Goal: Transaction & Acquisition: Purchase product/service

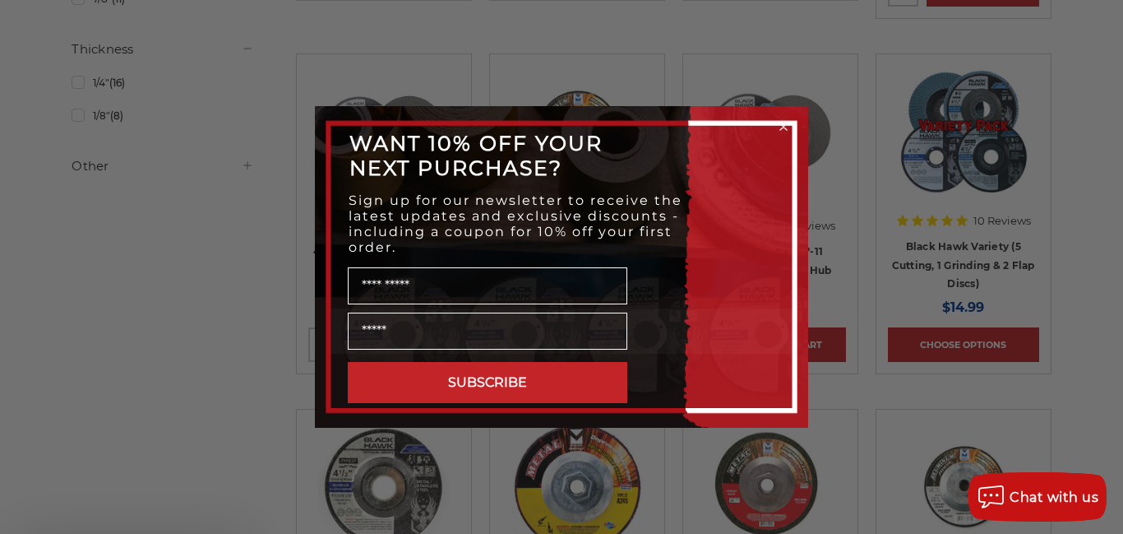
scroll to position [855, 0]
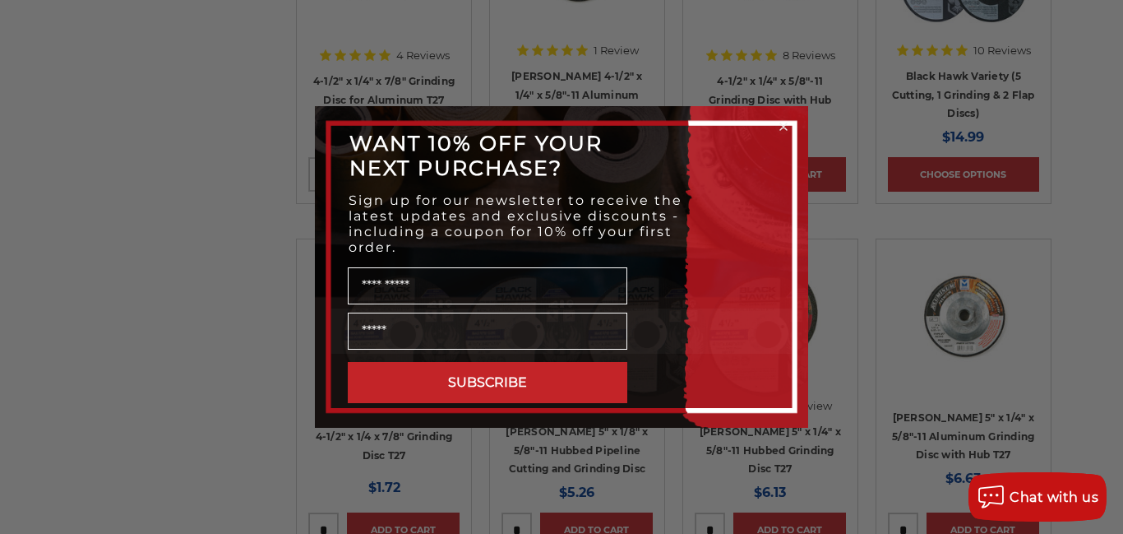
click at [781, 123] on circle "Close dialog" at bounding box center [784, 127] width 16 height 16
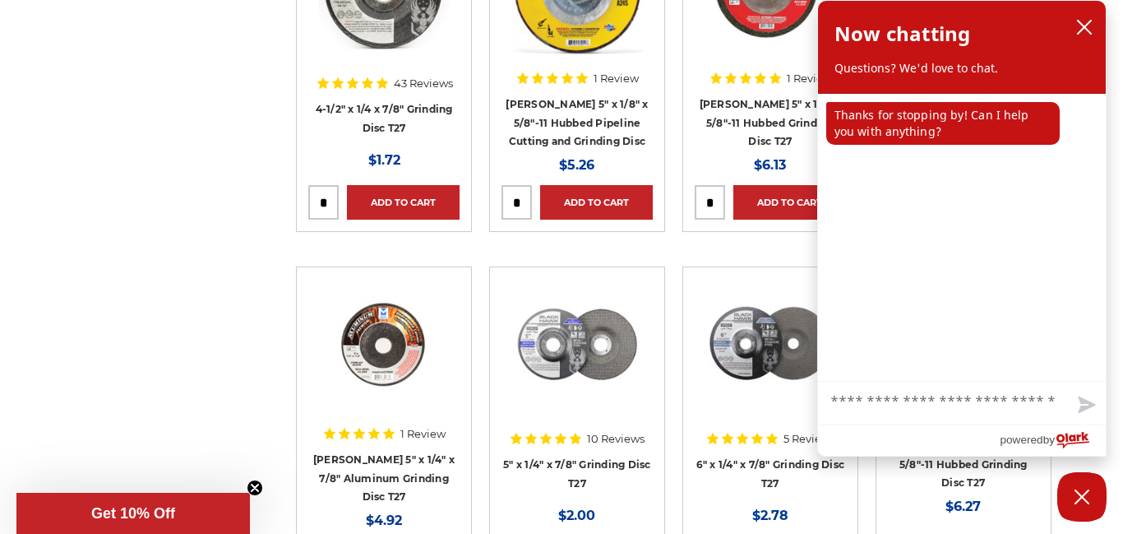
scroll to position [1184, 0]
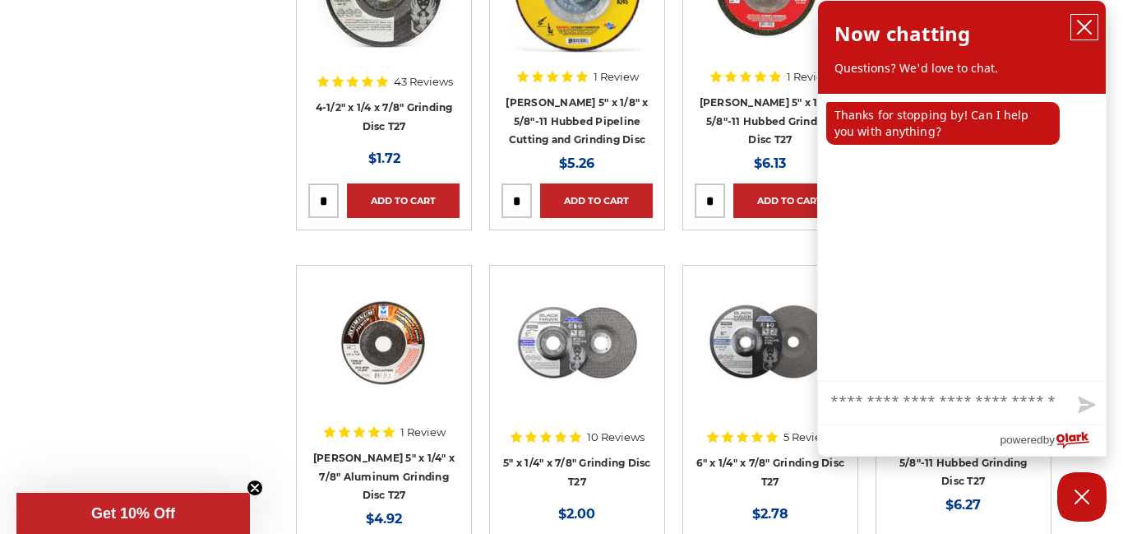
click at [1086, 21] on icon "close chatbox" at bounding box center [1085, 27] width 16 height 16
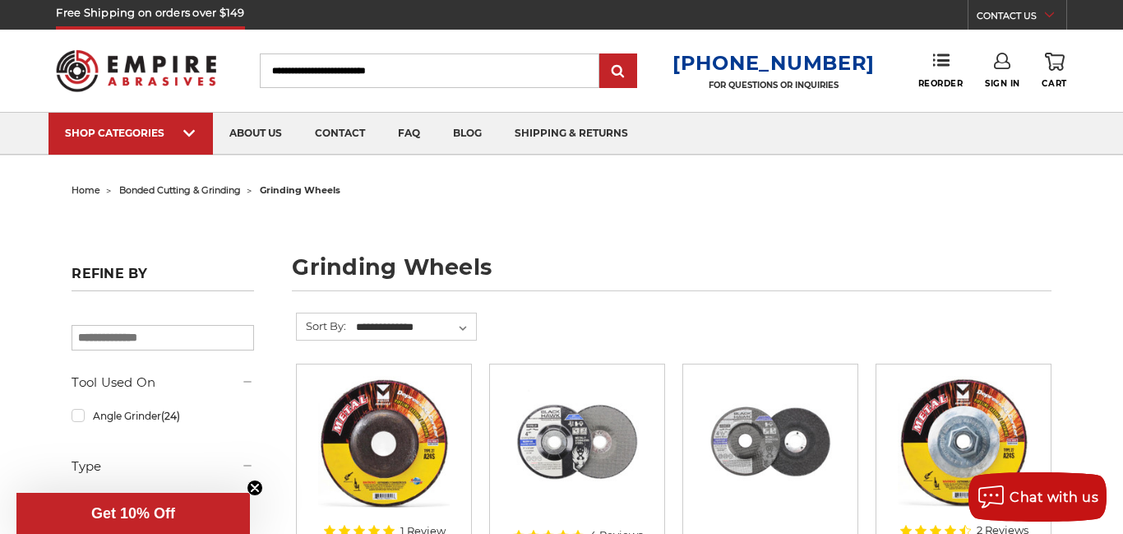
scroll to position [0, 0]
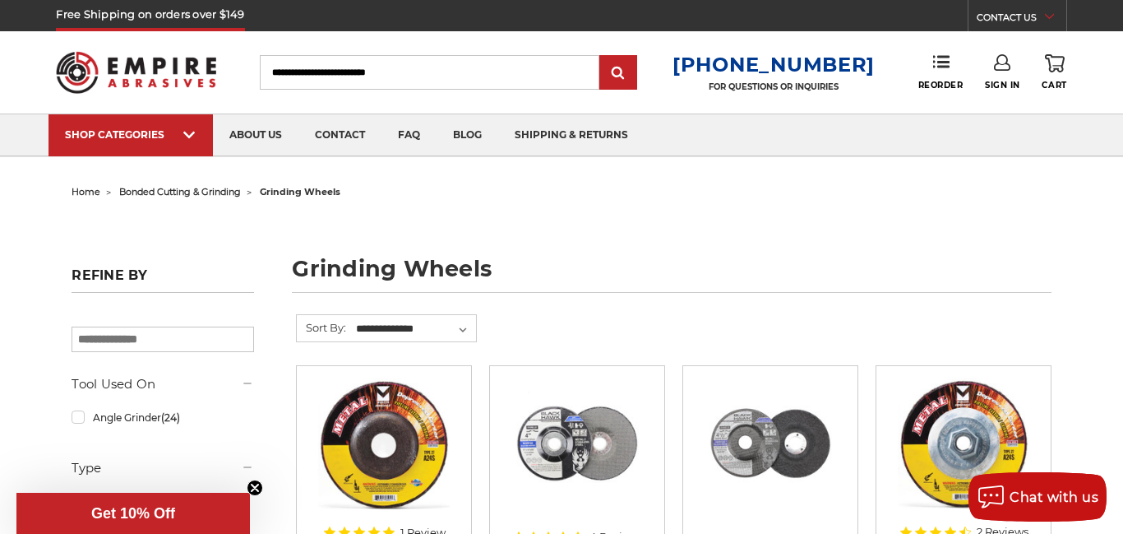
click at [216, 191] on span "bonded cutting & grinding" at bounding box center [180, 192] width 122 height 12
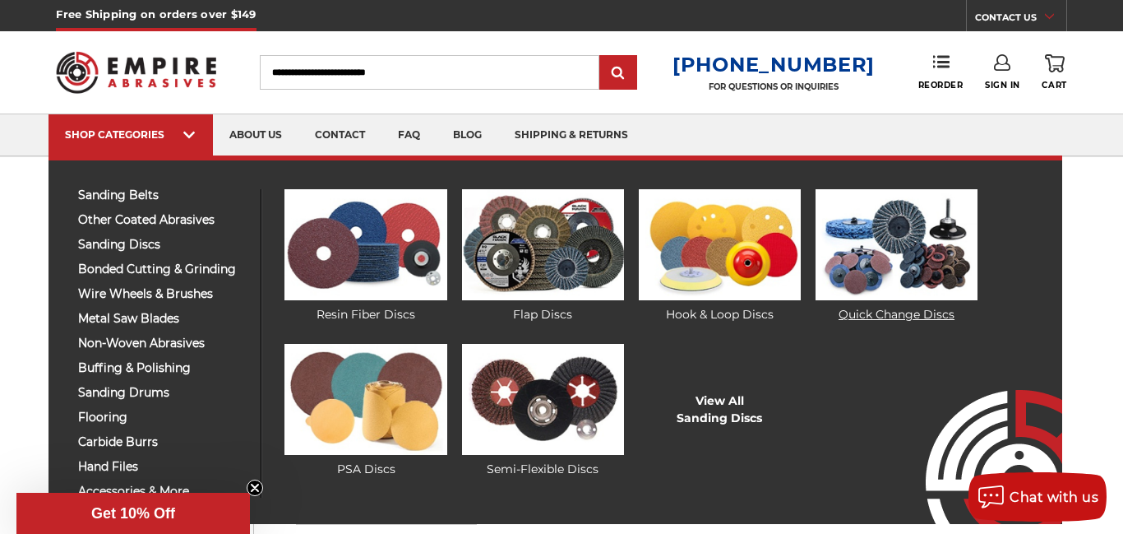
click at [892, 316] on link "Quick Change Discs" at bounding box center [897, 256] width 162 height 134
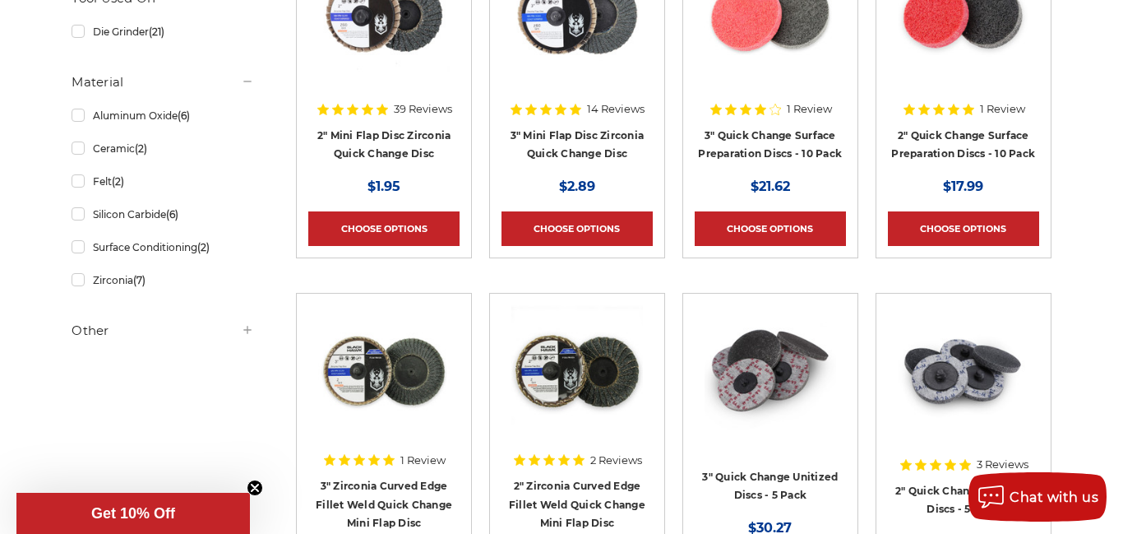
scroll to position [395, 0]
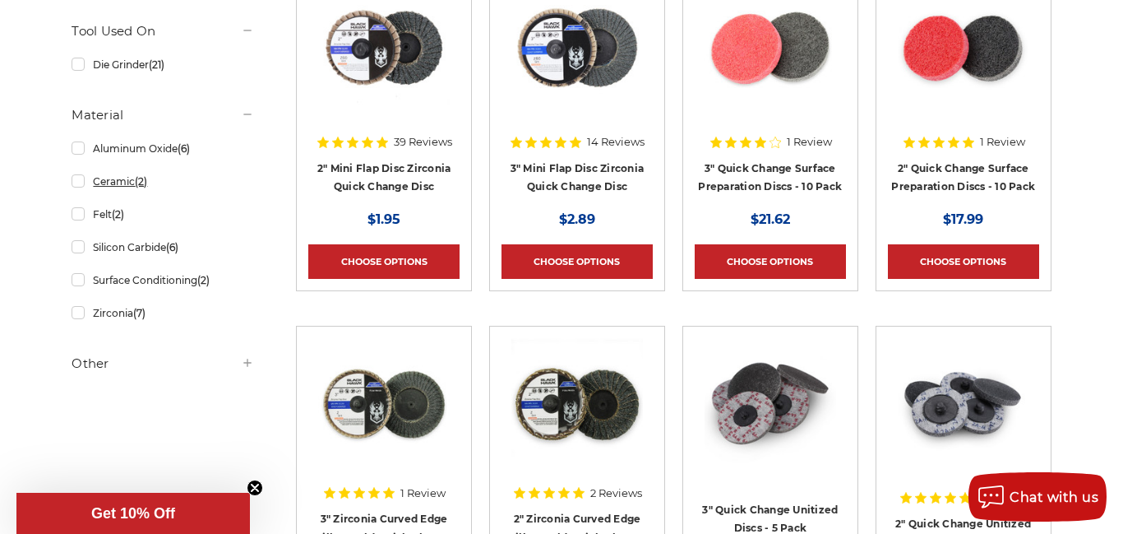
click at [81, 186] on link "Ceramic (2)" at bounding box center [163, 181] width 182 height 29
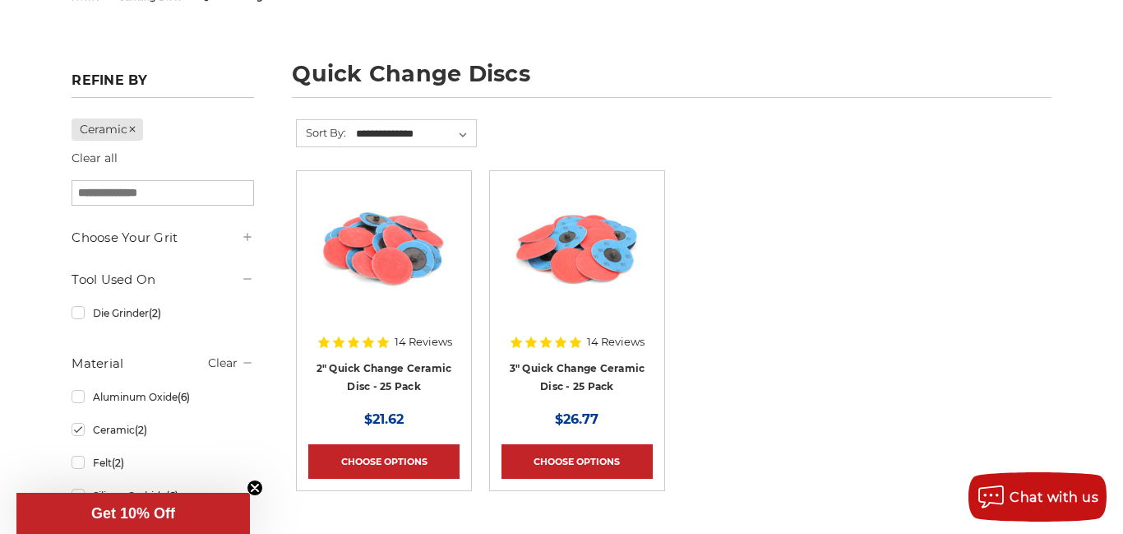
scroll to position [197, 0]
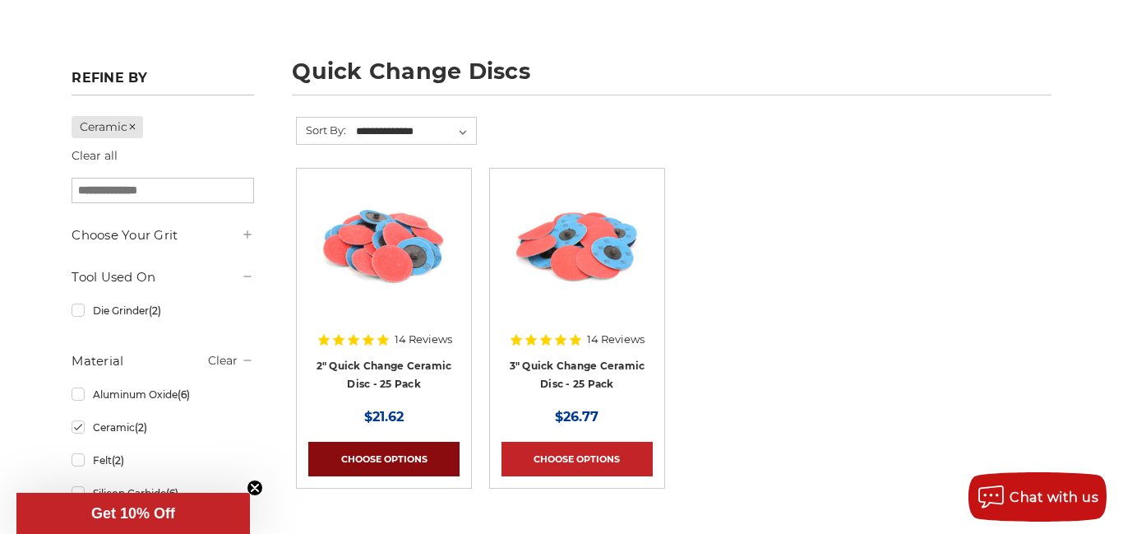
click at [382, 459] on link "Choose Options" at bounding box center [383, 459] width 151 height 35
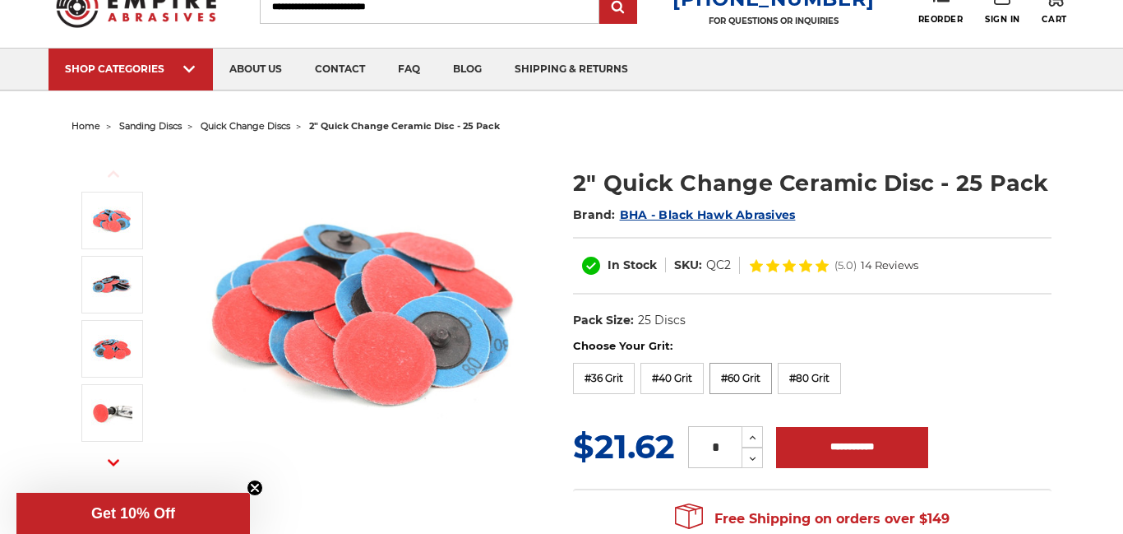
click at [742, 381] on label "#60 Grit" at bounding box center [741, 378] width 63 height 31
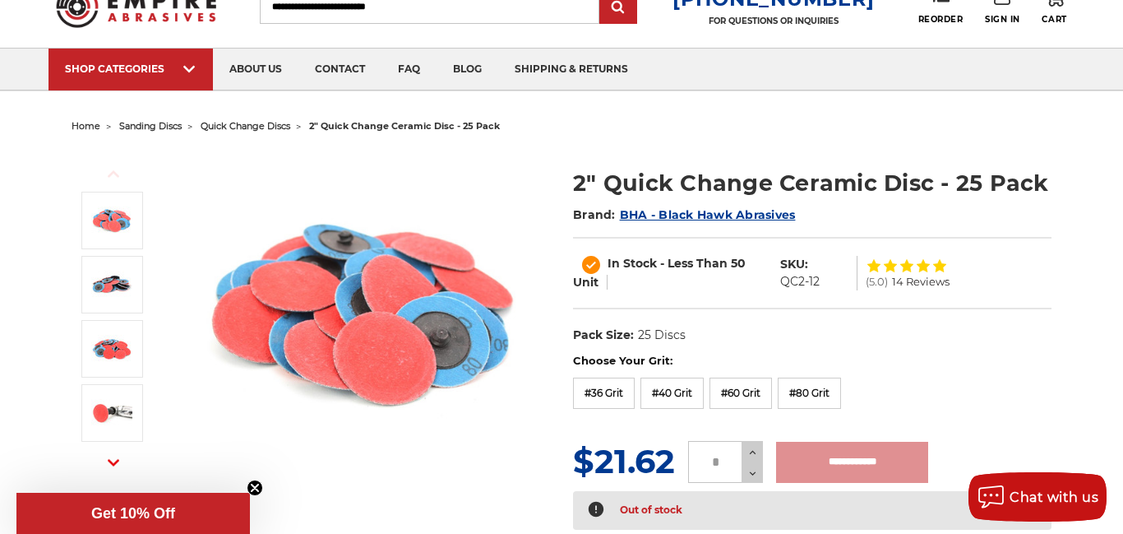
type input "**********"
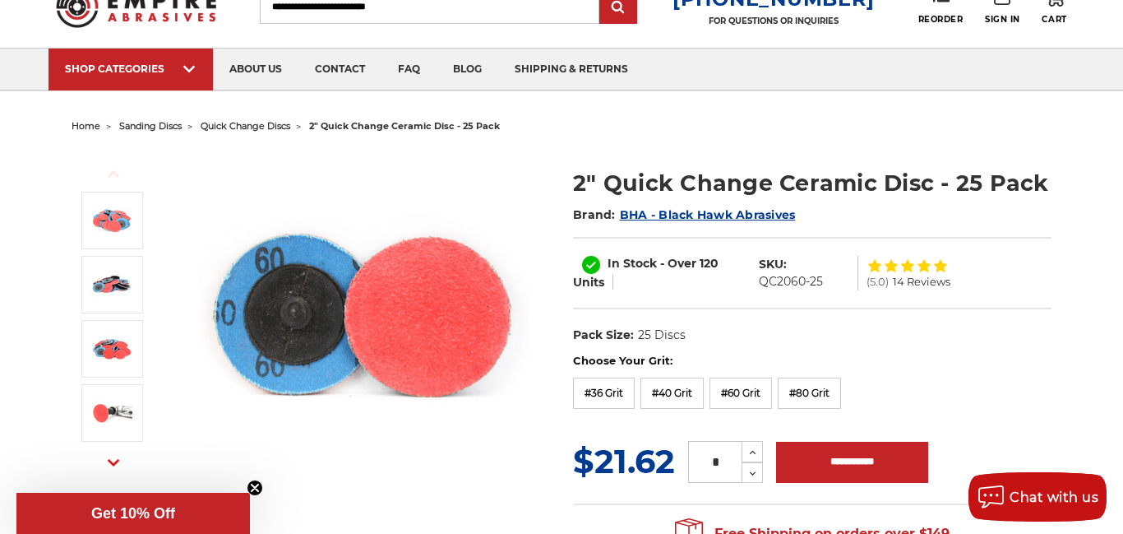
click at [941, 396] on div "Choose Your Grit: #36 Grit #40 Grit #60 Grit #80 Grit #120 Grit" at bounding box center [812, 384] width 479 height 62
